Goal: Information Seeking & Learning: Learn about a topic

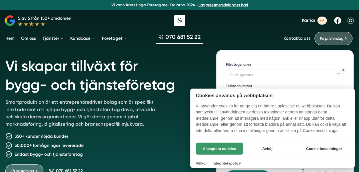
click at [219, 147] on button "Acceptera cookies" at bounding box center [219, 149] width 47 height 12
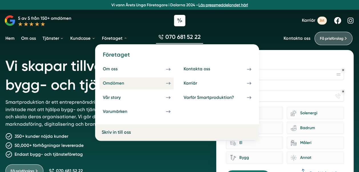
click at [114, 83] on div "Omdömen" at bounding box center [120, 83] width 35 height 5
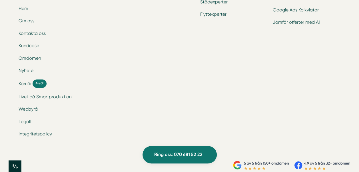
scroll to position [2305, 0]
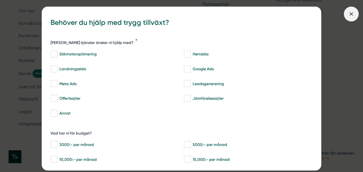
click at [348, 17] on icon at bounding box center [351, 14] width 6 height 6
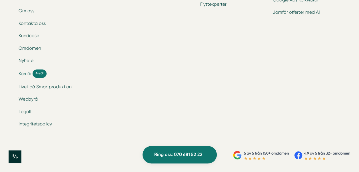
click at [22, 76] on span "Karriär" at bounding box center [25, 73] width 13 height 7
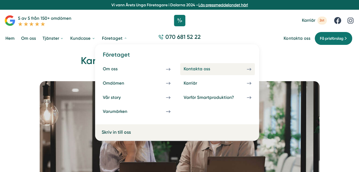
click at [195, 69] on div "Kontakta oss" at bounding box center [204, 68] width 40 height 5
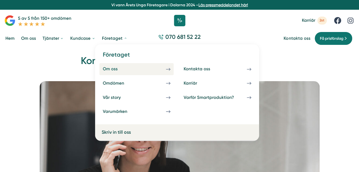
click at [119, 70] on div "Om oss" at bounding box center [117, 68] width 28 height 5
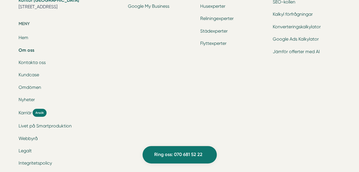
scroll to position [1896, 0]
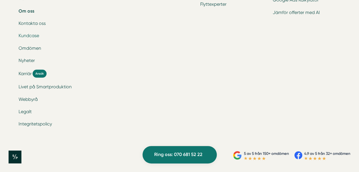
click at [29, 34] on link "Kundcase" at bounding box center [29, 35] width 21 height 5
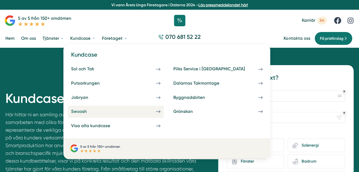
click at [82, 109] on link "Swoosh" at bounding box center [116, 112] width 96 height 12
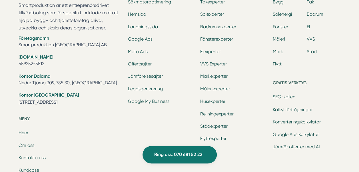
scroll to position [1514, 0]
click at [194, 97] on li "Google My Business" at bounding box center [162, 101] width 68 height 8
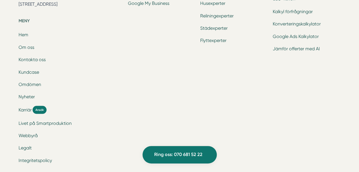
scroll to position [1611, 0]
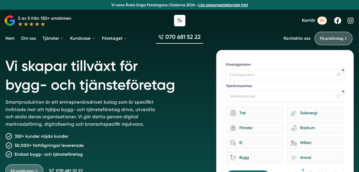
click at [41, 25] on icon at bounding box center [43, 24] width 5 height 5
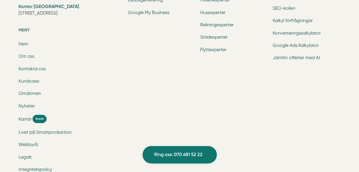
scroll to position [1920, 0]
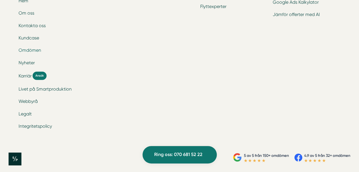
click at [35, 50] on link "Omdömen" at bounding box center [30, 49] width 23 height 5
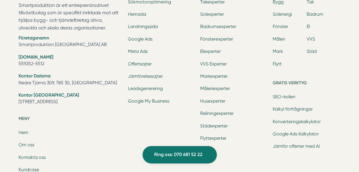
scroll to position [2169, 0]
click at [212, 76] on link "Markexperter" at bounding box center [213, 76] width 27 height 5
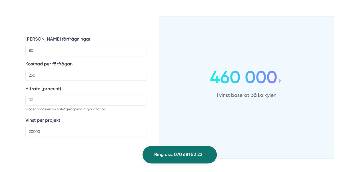
scroll to position [434, 0]
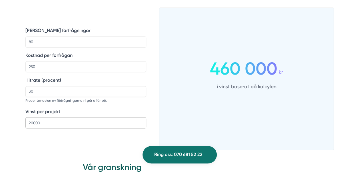
click at [121, 124] on input "20000" at bounding box center [85, 122] width 121 height 11
type input "19999"
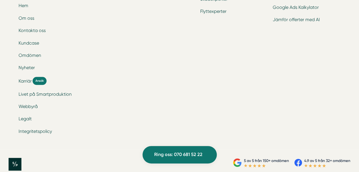
scroll to position [1388, 0]
